Goal: Task Accomplishment & Management: Use online tool/utility

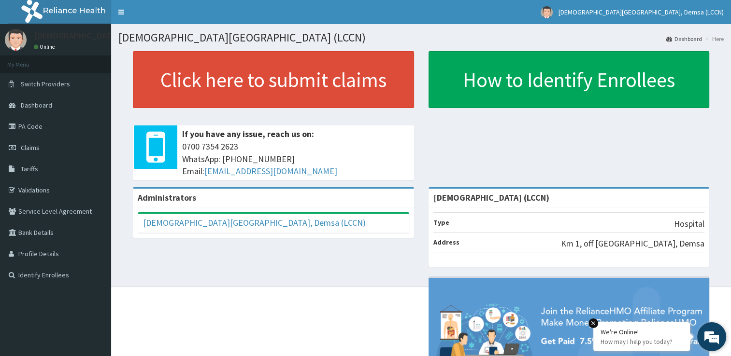
click at [653, 339] on p "How may I help you today?" at bounding box center [641, 342] width 82 height 8
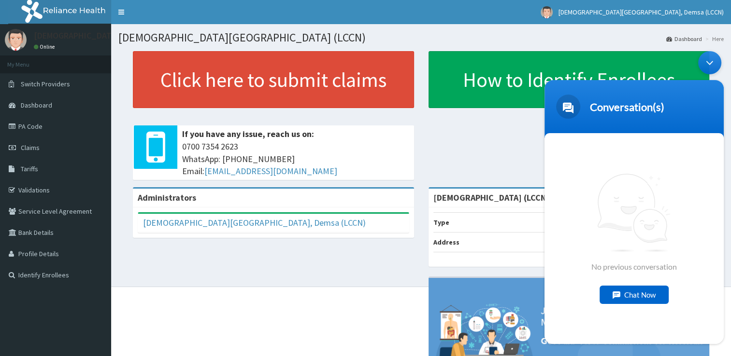
click at [709, 65] on div "Minimize live chat window" at bounding box center [709, 62] width 23 height 23
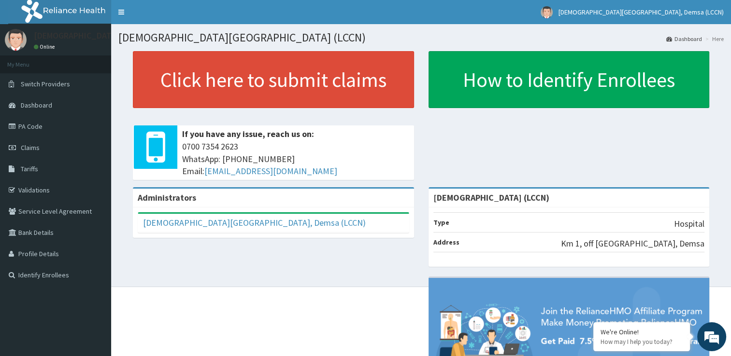
click at [394, 293] on div "Administrators Lutheran Church Health Centre, Demsa (LCCN) Full Name Lutheran C…" at bounding box center [420, 310] width 605 height 247
click at [404, 307] on div "Administrators Lutheran Church Health Centre, Demsa (LCCN) Full Name Lutheran C…" at bounding box center [420, 310] width 605 height 247
click at [32, 148] on span "Claims" at bounding box center [30, 147] width 19 height 9
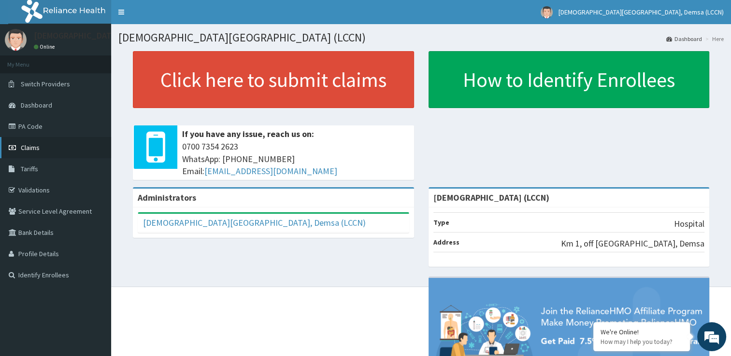
click at [32, 148] on span "Claims" at bounding box center [30, 147] width 19 height 9
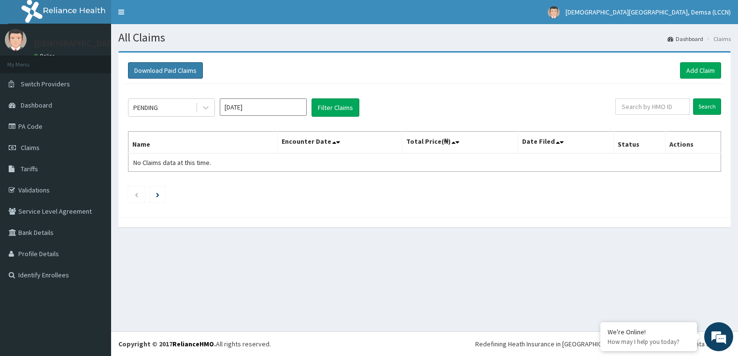
click at [153, 72] on button "Download Paid Claims" at bounding box center [165, 70] width 75 height 16
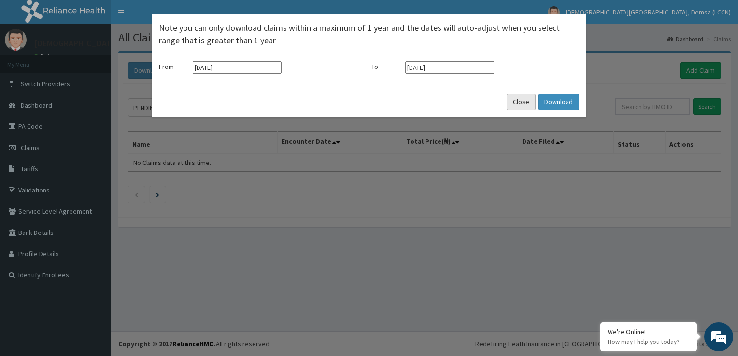
click at [511, 99] on button "Close" at bounding box center [521, 102] width 29 height 16
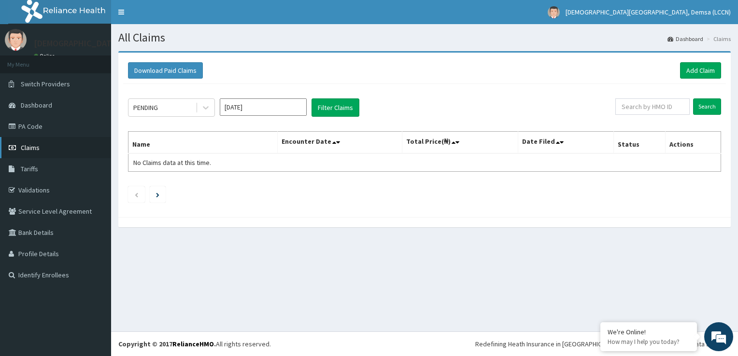
click at [35, 150] on span "Claims" at bounding box center [30, 147] width 19 height 9
